Goal: Communication & Community: Answer question/provide support

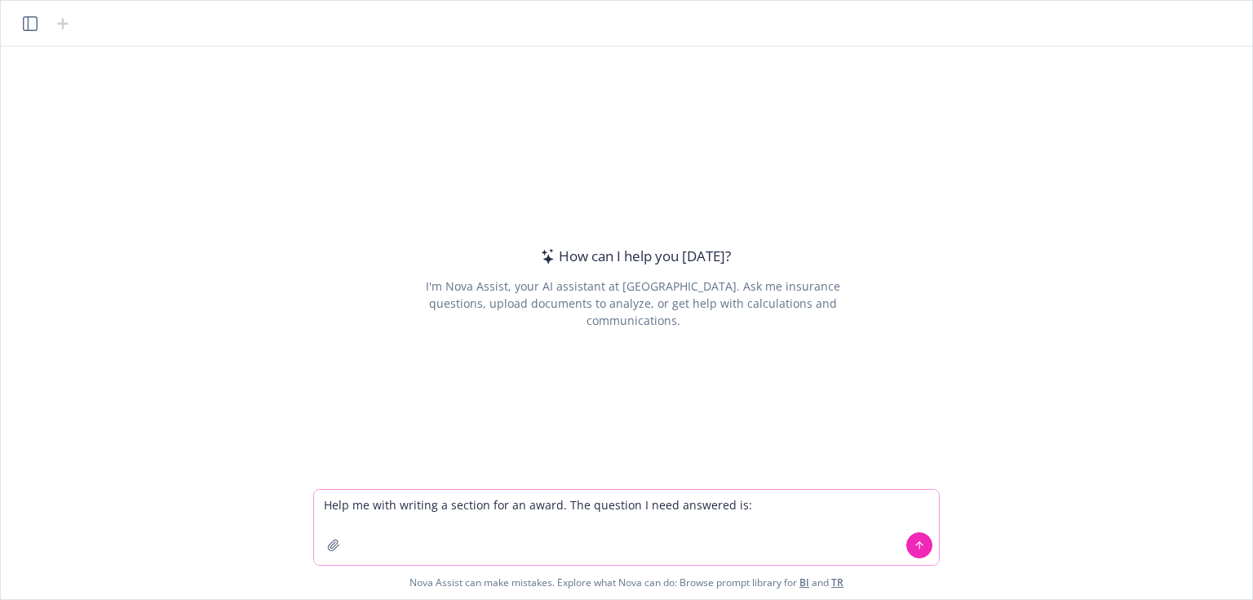
click at [756, 507] on textarea "Help me with writing a section for an award. The question I need answered is:" at bounding box center [626, 526] width 625 height 75
paste textarea "Why should this individual be selected for a Luminaries With Heart Award?"
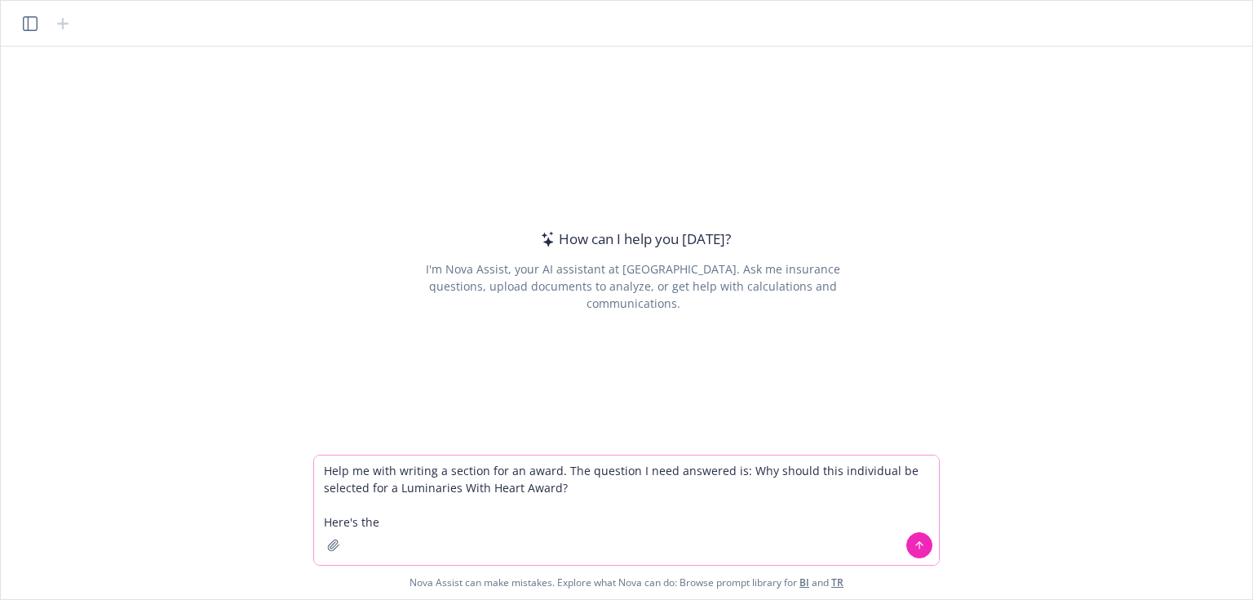
click at [573, 490] on textarea "Help me with writing a section for an award. The question I need answered is: W…" at bounding box center [626, 509] width 625 height 109
click at [437, 524] on textarea "Help me with writing a section for an award. The question I need answered is: W…" at bounding box center [626, 509] width 625 height 109
click at [739, 533] on textarea "Help me with writing a section for an award. The question I need answered is: W…" at bounding box center [626, 509] width 625 height 109
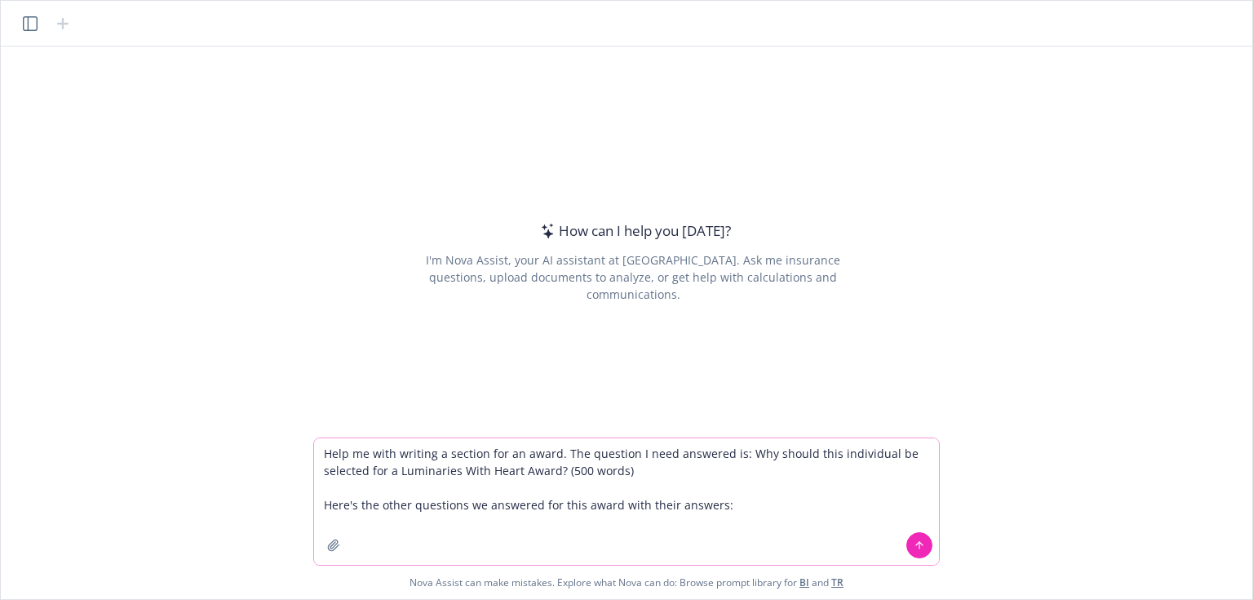
paste textarea "Loremipsum dolo Sitam – Cons (Adipiscin) Elitse doeiusmodte inc utla etdo magna…"
type textarea "Lore ip dolo sitamet c adipisc eli se doeiu. Tem incididu U labo etdolore ma: A…"
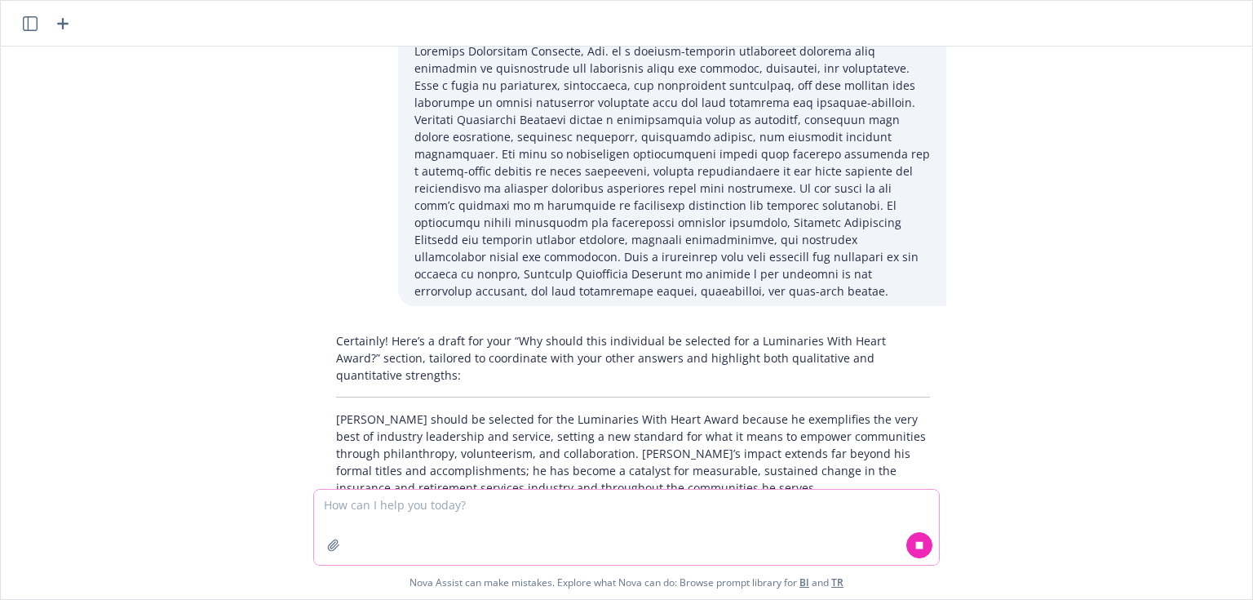
scroll to position [1379, 0]
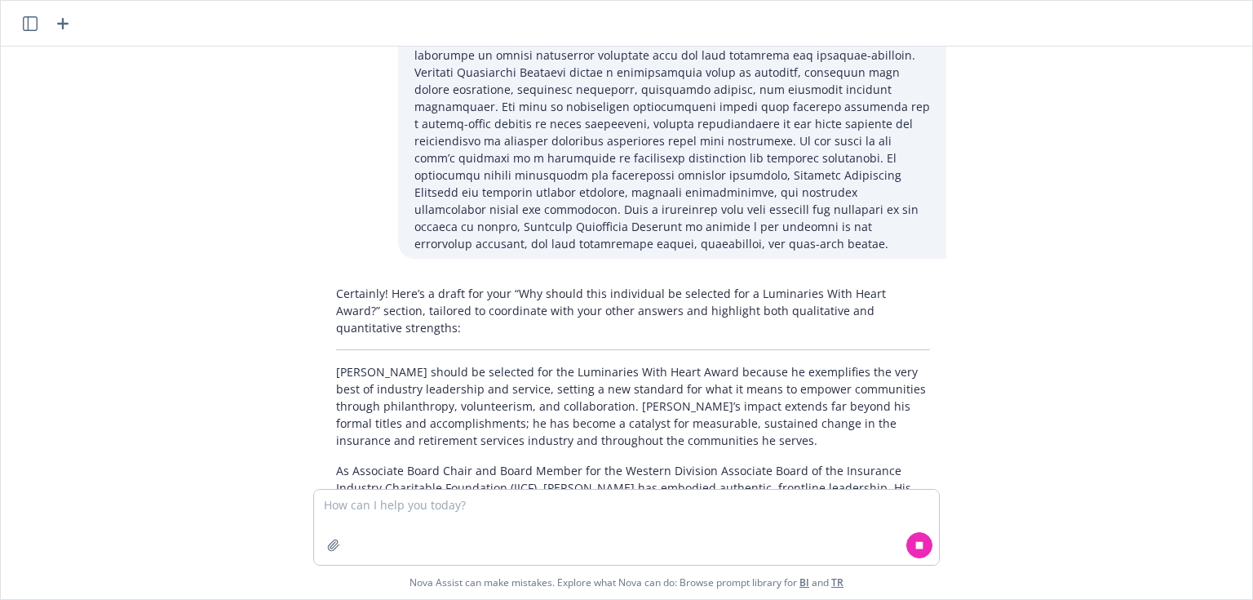
drag, startPoint x: 569, startPoint y: 374, endPoint x: 385, endPoint y: 350, distance: 185.9
click at [385, 363] on p "[PERSON_NAME] should be selected for the Luminaries With Heart Award because he…" at bounding box center [633, 406] width 594 height 86
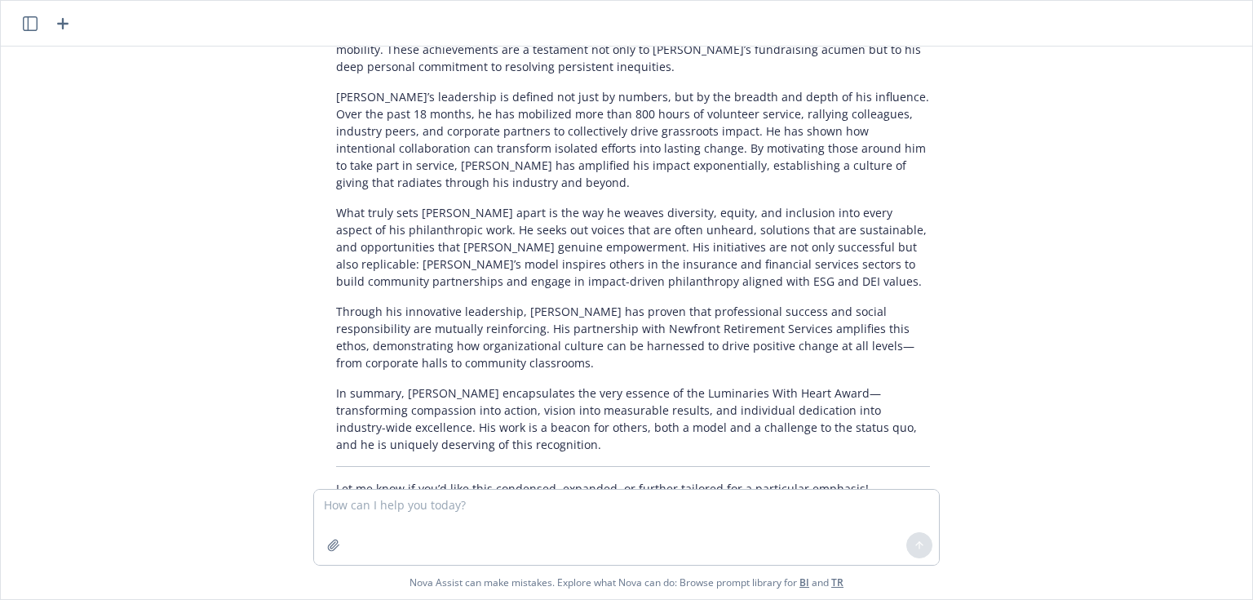
scroll to position [1903, 0]
click at [363, 383] on p "In summary, [PERSON_NAME] encapsulates the very essence of the Luminaries With …" at bounding box center [633, 417] width 594 height 69
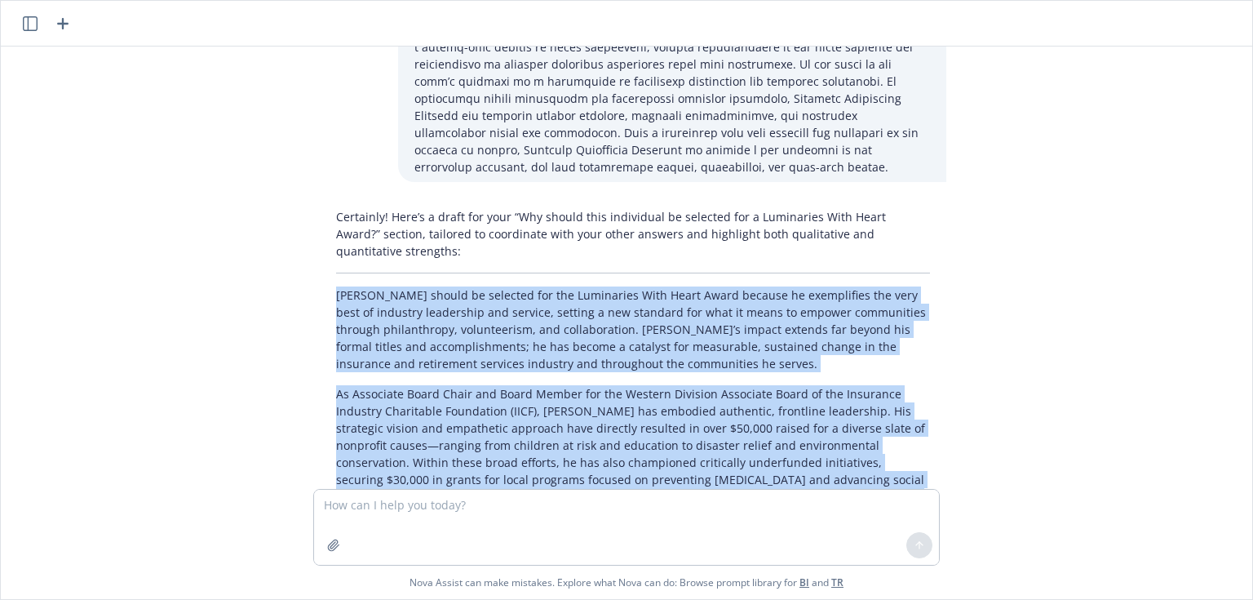
scroll to position [1381, 0]
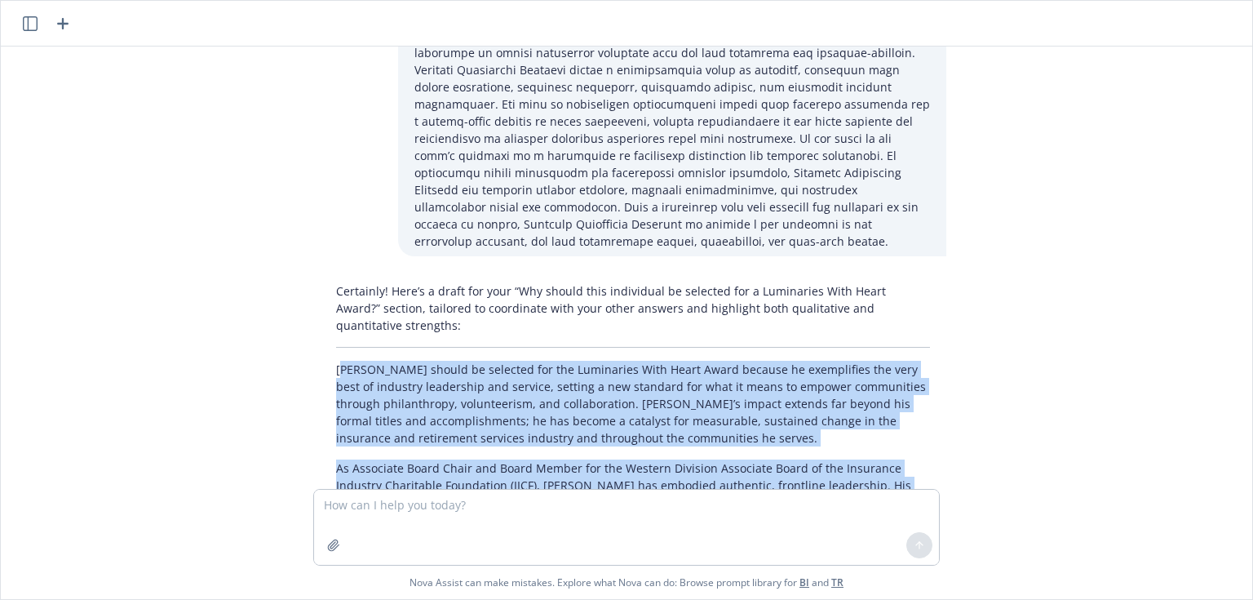
drag, startPoint x: 430, startPoint y: 385, endPoint x: 333, endPoint y: 319, distance: 117.4
copy div "lor Ipsu dolors am consecte adi eli Seddoeiusm Temp Incid Utlab etdolor ma aliq…"
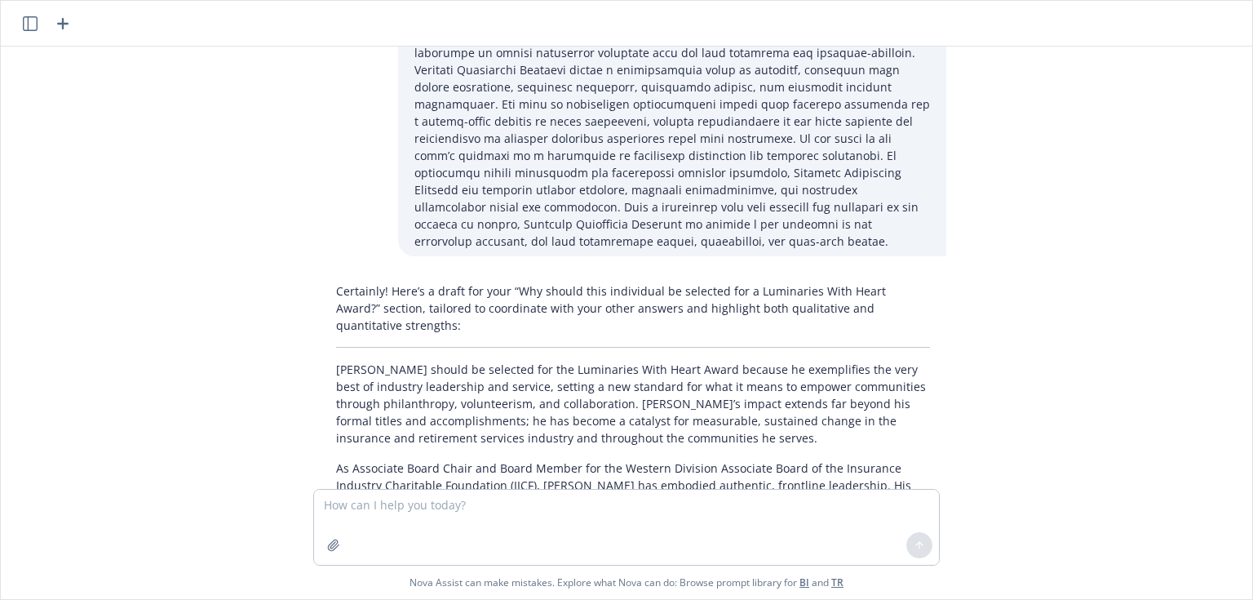
click at [149, 275] on div "Help me with writing a section for an award. The question I need answered is: W…" at bounding box center [626, 267] width 1238 height 442
